Goal: Task Accomplishment & Management: Use online tool/utility

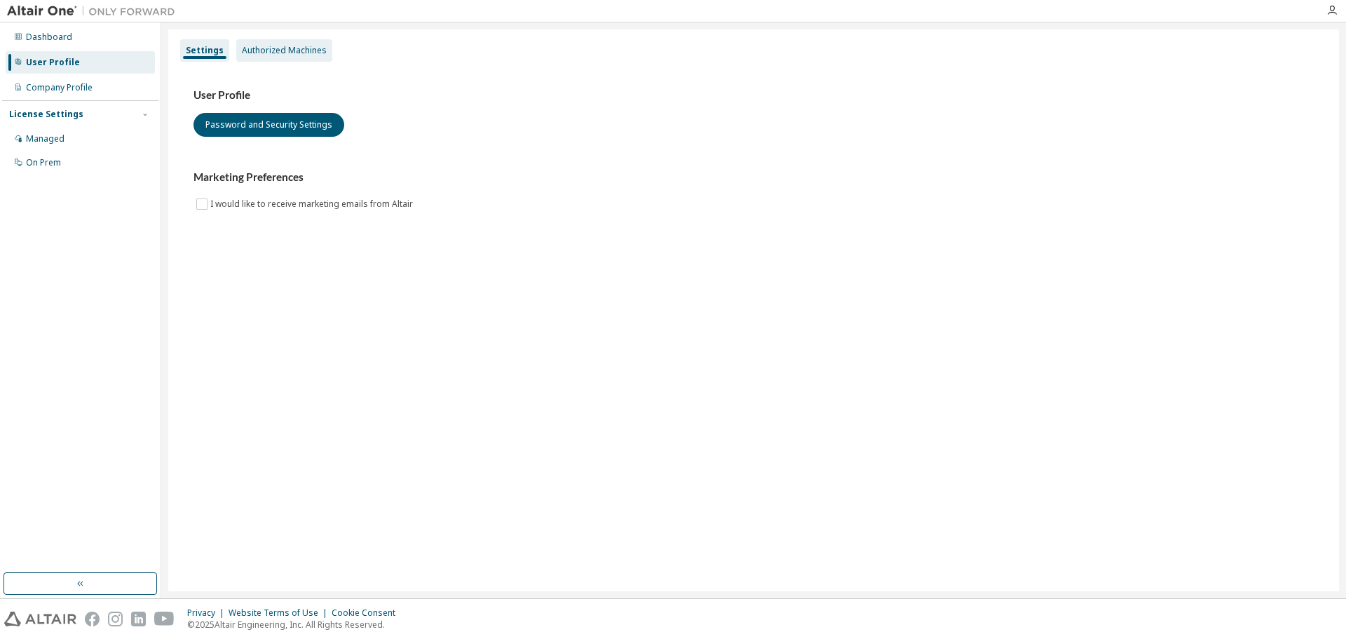
click at [288, 45] on div "Authorized Machines" at bounding box center [284, 50] width 85 height 11
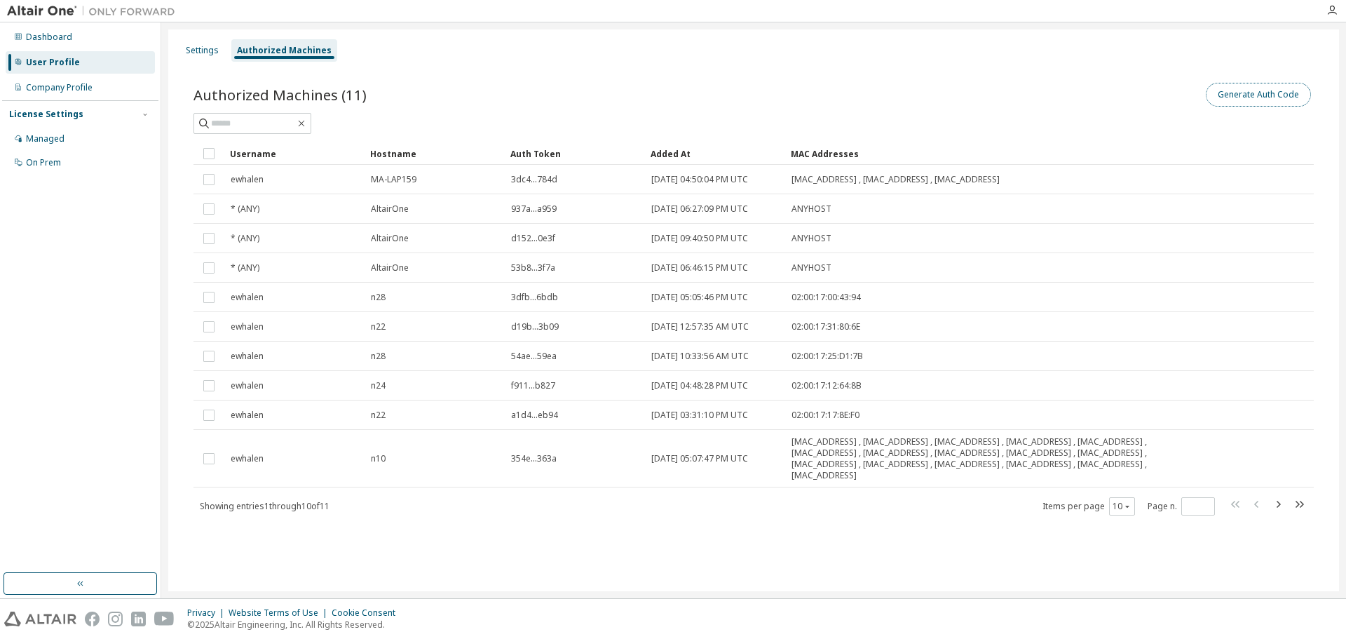
click at [1232, 101] on button "Generate Auth Code" at bounding box center [1258, 95] width 105 height 24
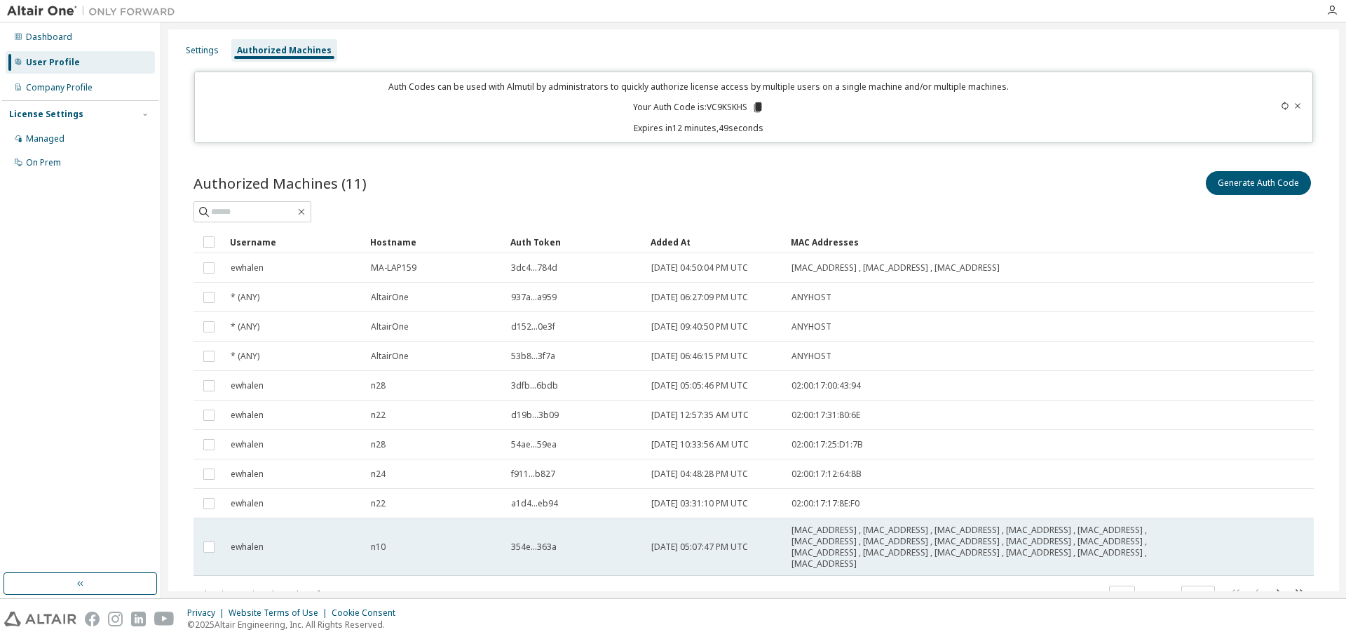
click at [227, 558] on td "ewhalen" at bounding box center [294, 546] width 140 height 57
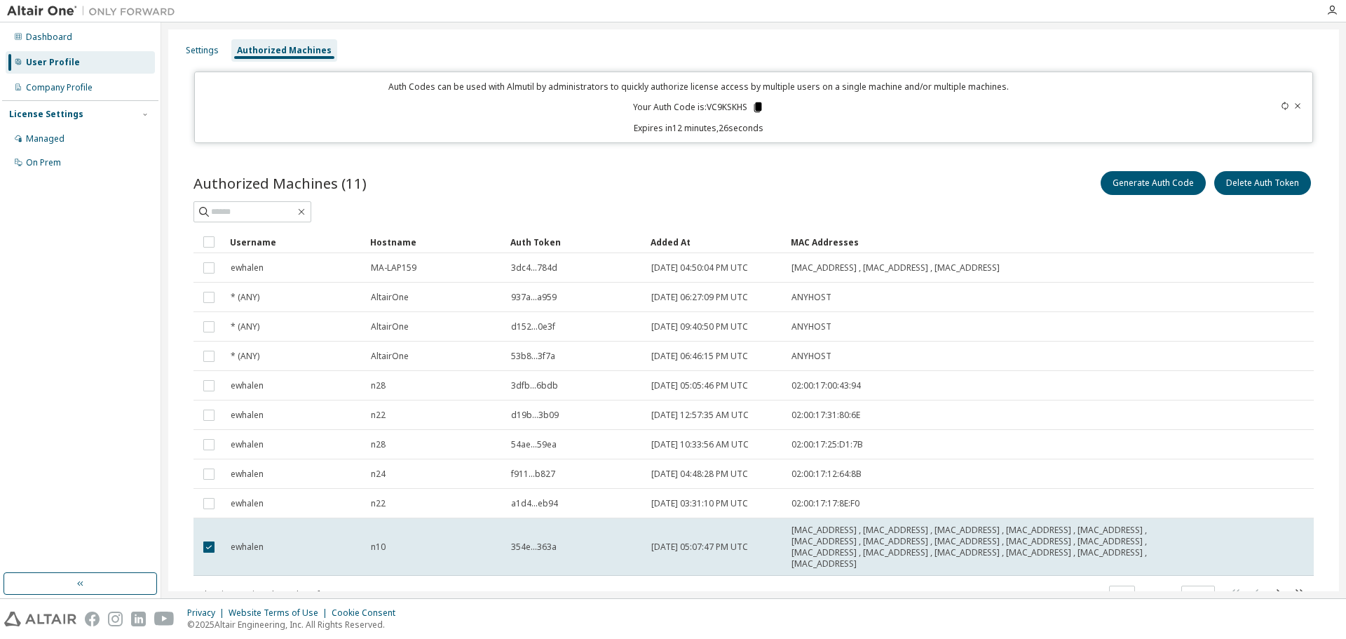
click at [755, 106] on icon at bounding box center [758, 107] width 8 height 10
drag, startPoint x: 705, startPoint y: 107, endPoint x: 743, endPoint y: 107, distance: 38.6
click at [743, 107] on p "Your Auth Code is: VC9KSKHS" at bounding box center [698, 107] width 131 height 13
copy p "VC9KSKHS"
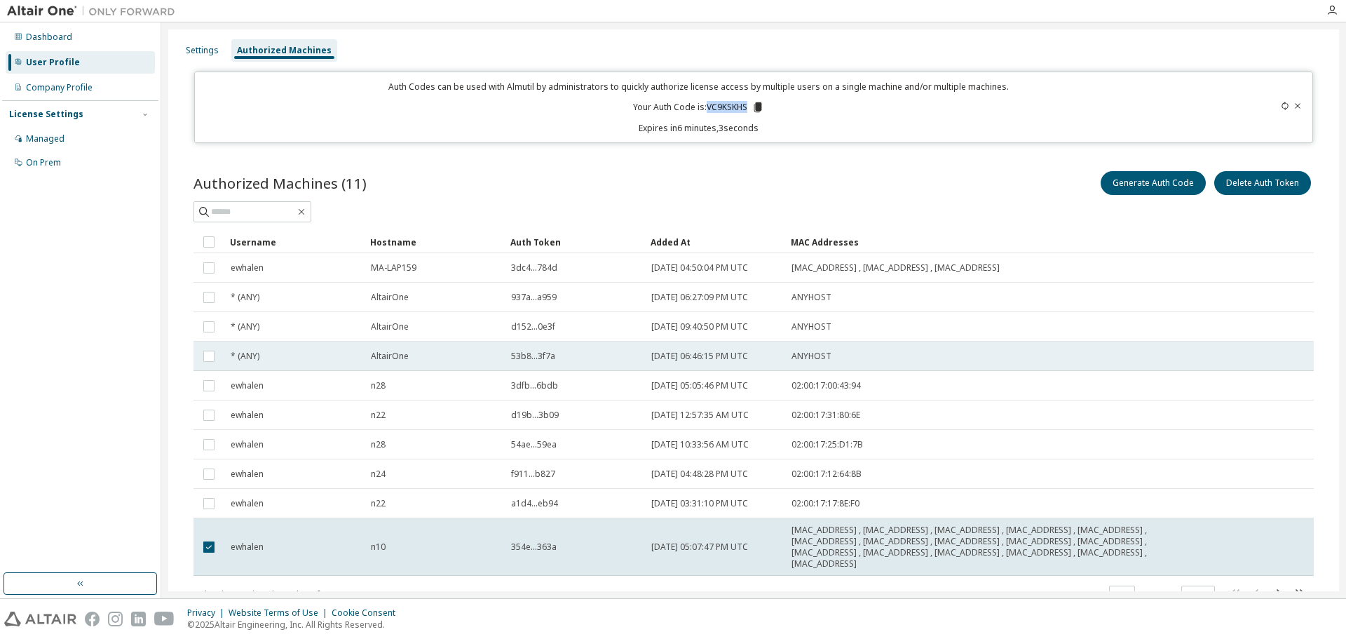
scroll to position [58, 0]
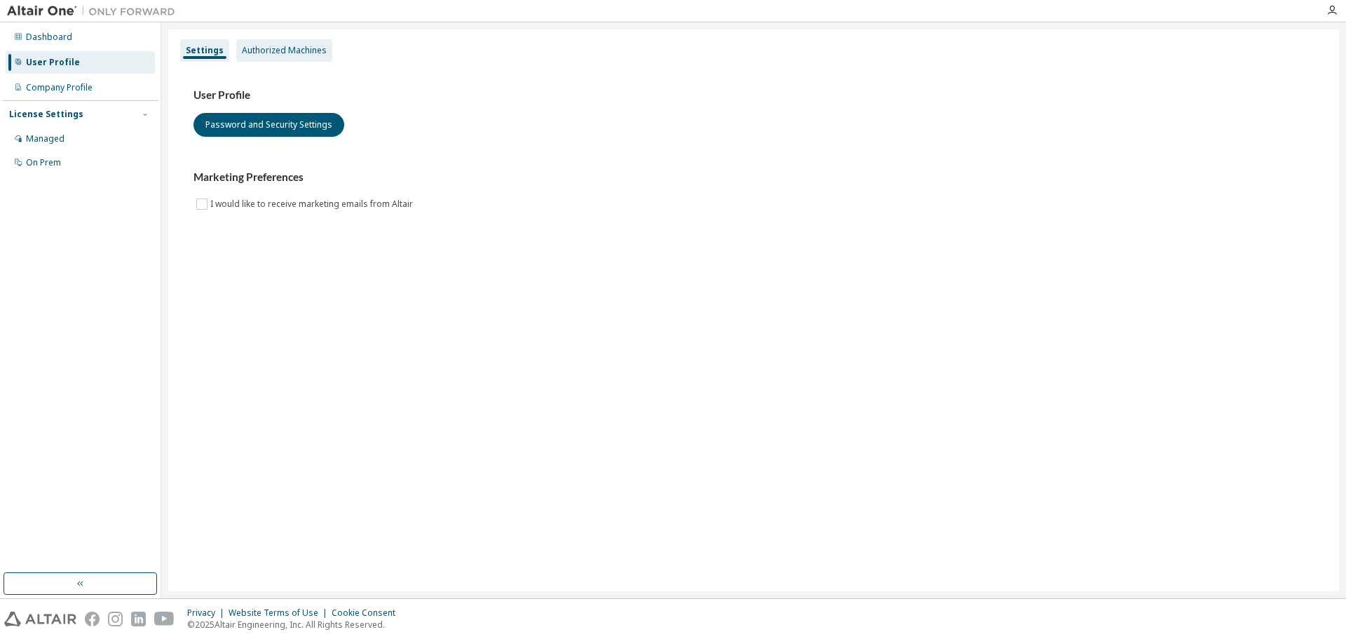
click at [302, 45] on div "Authorized Machines" at bounding box center [284, 50] width 85 height 11
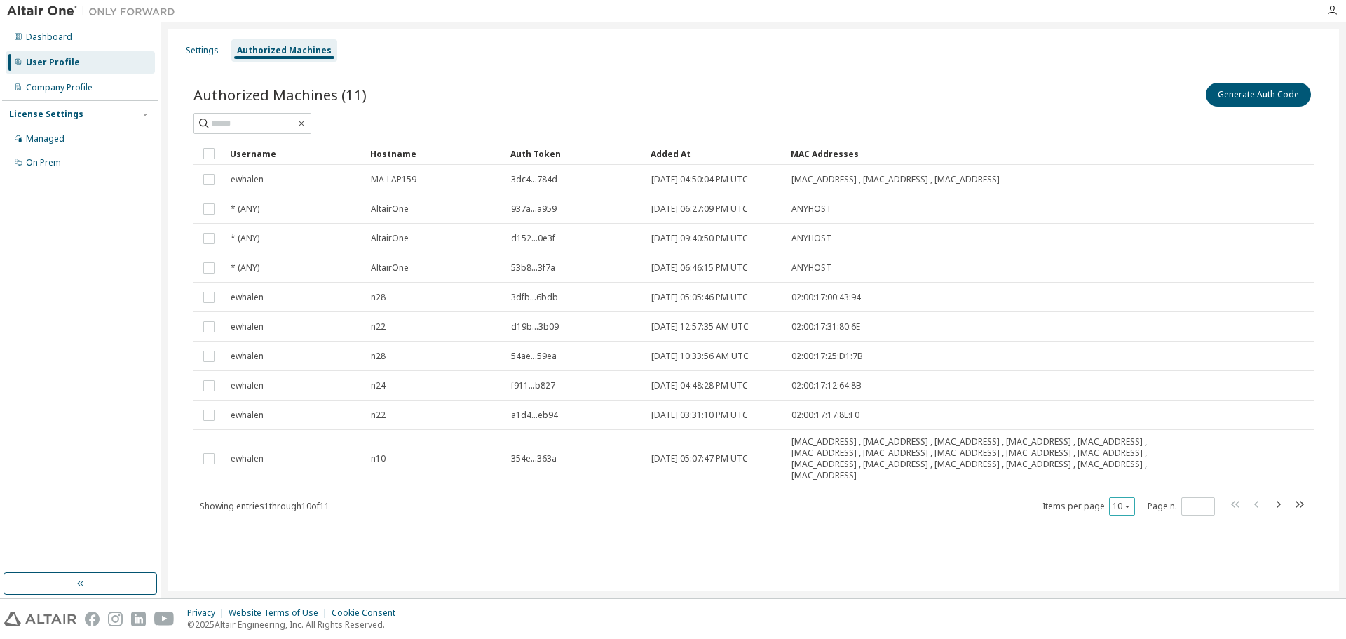
click at [1129, 505] on icon "button" at bounding box center [1127, 506] width 4 height 2
click at [1136, 557] on div "30" at bounding box center [1165, 558] width 112 height 17
